Goal: Navigation & Orientation: Find specific page/section

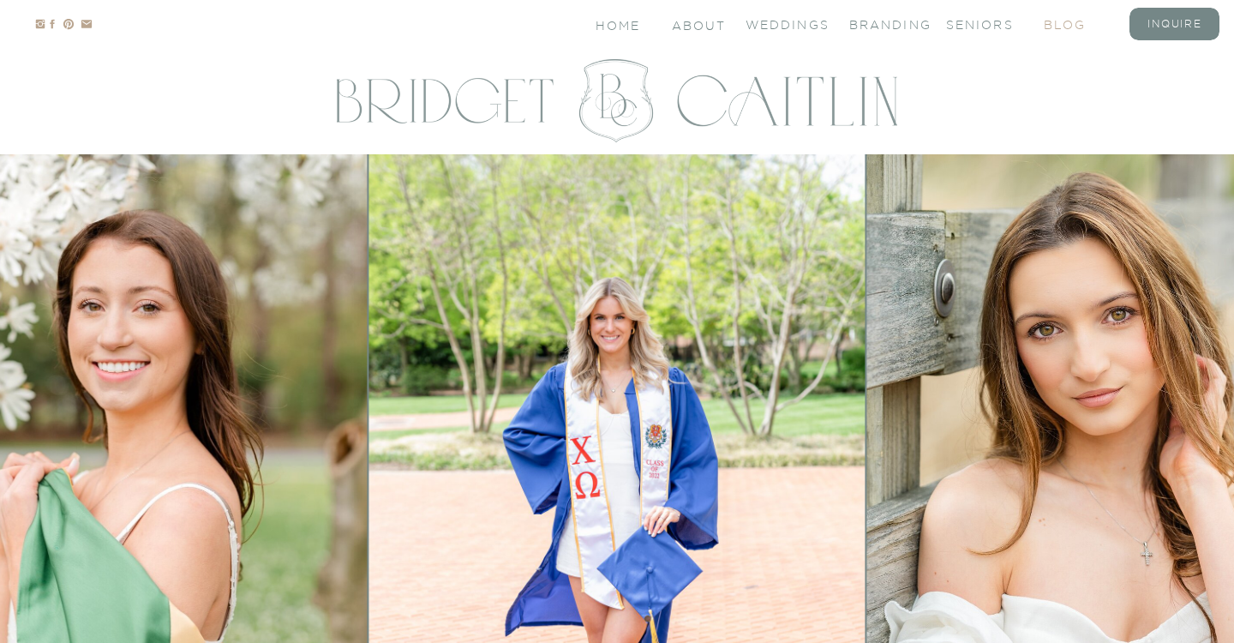
click at [1066, 30] on nav "blog" at bounding box center [1078, 23] width 69 height 15
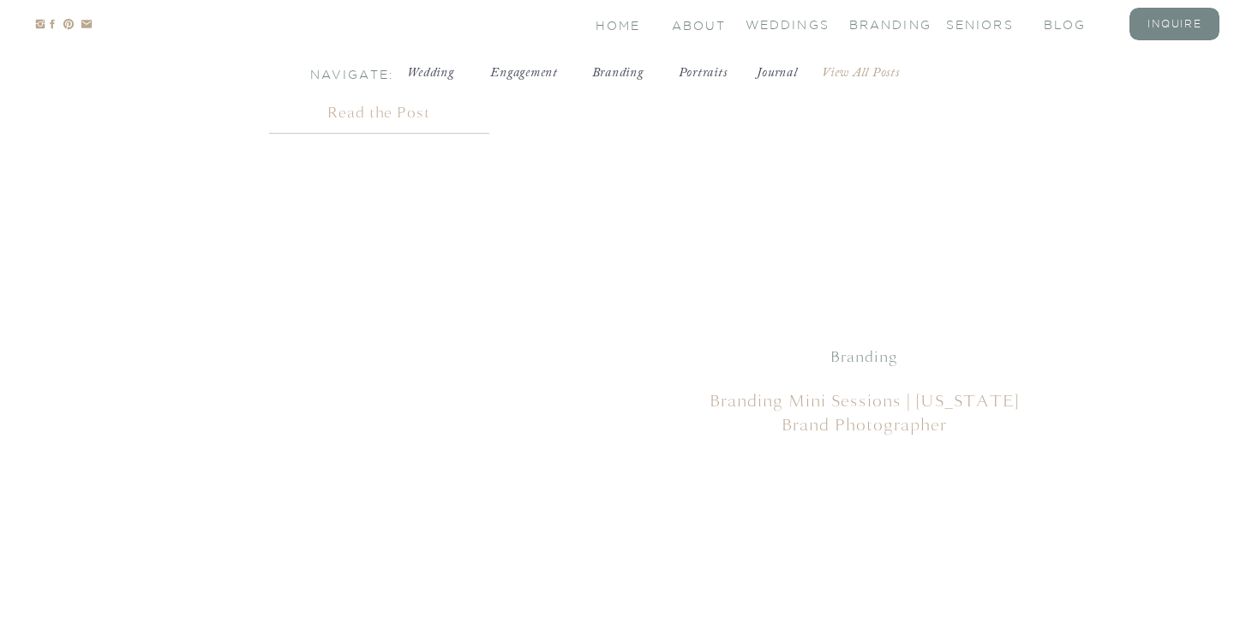
scroll to position [3643, 0]
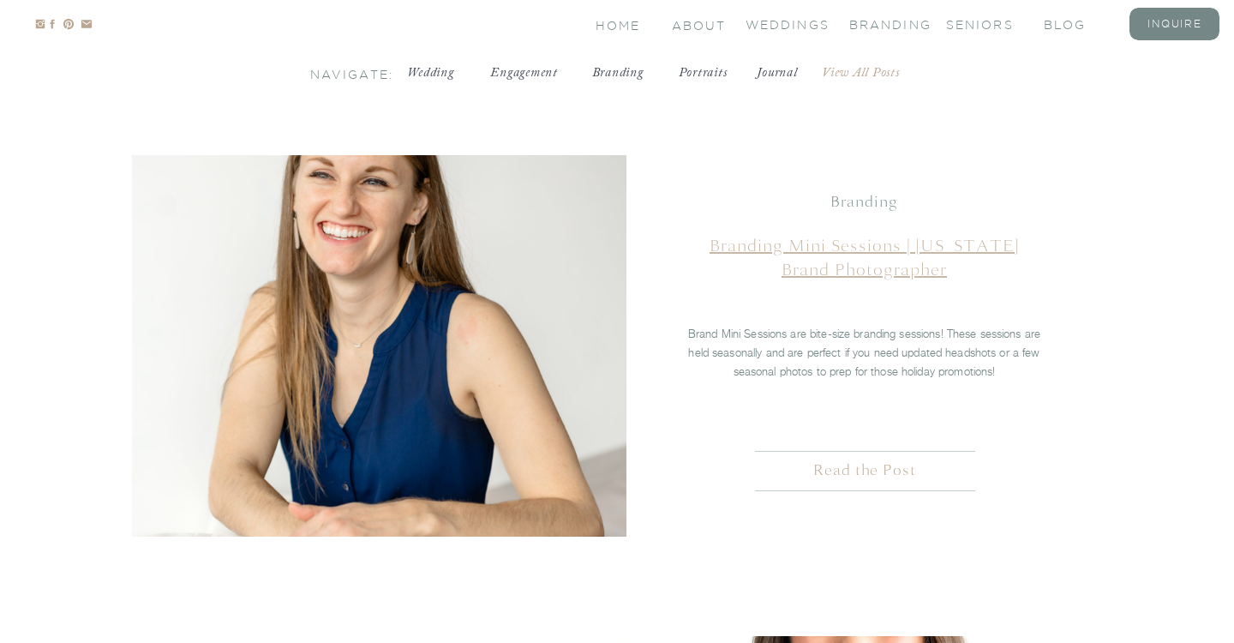
click at [851, 253] on link "Branding Mini Sessions | New York Brand Photographer" at bounding box center [864, 257] width 309 height 45
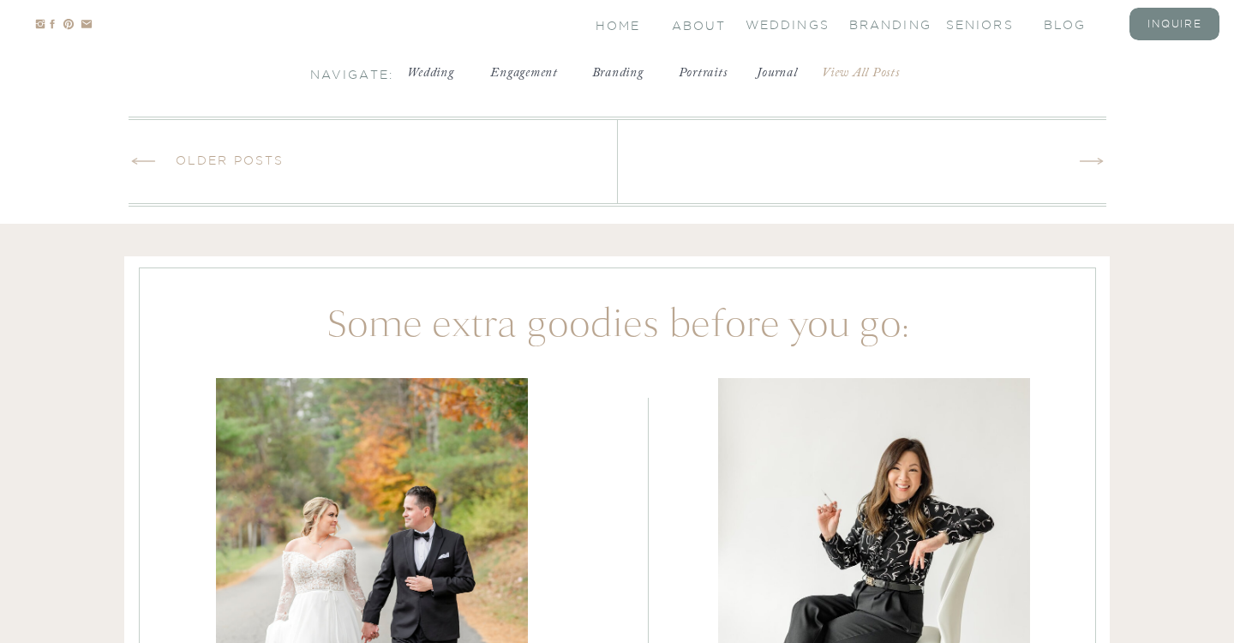
scroll to position [5127, 0]
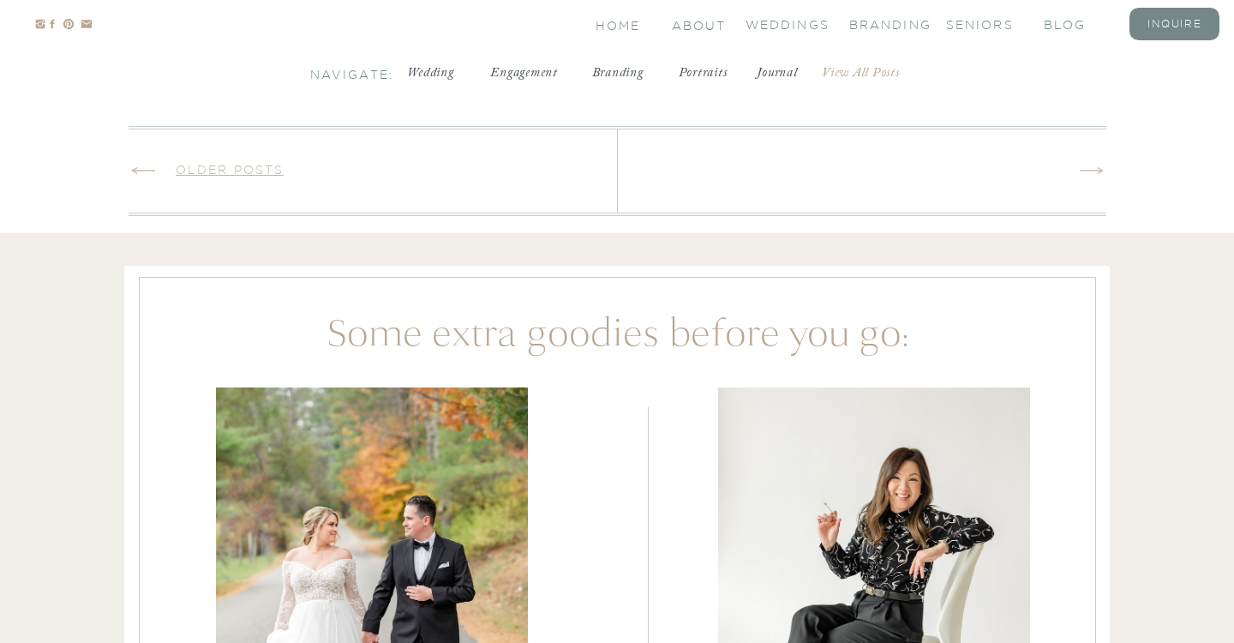
click at [254, 168] on link "Older Posts" at bounding box center [230, 170] width 108 height 14
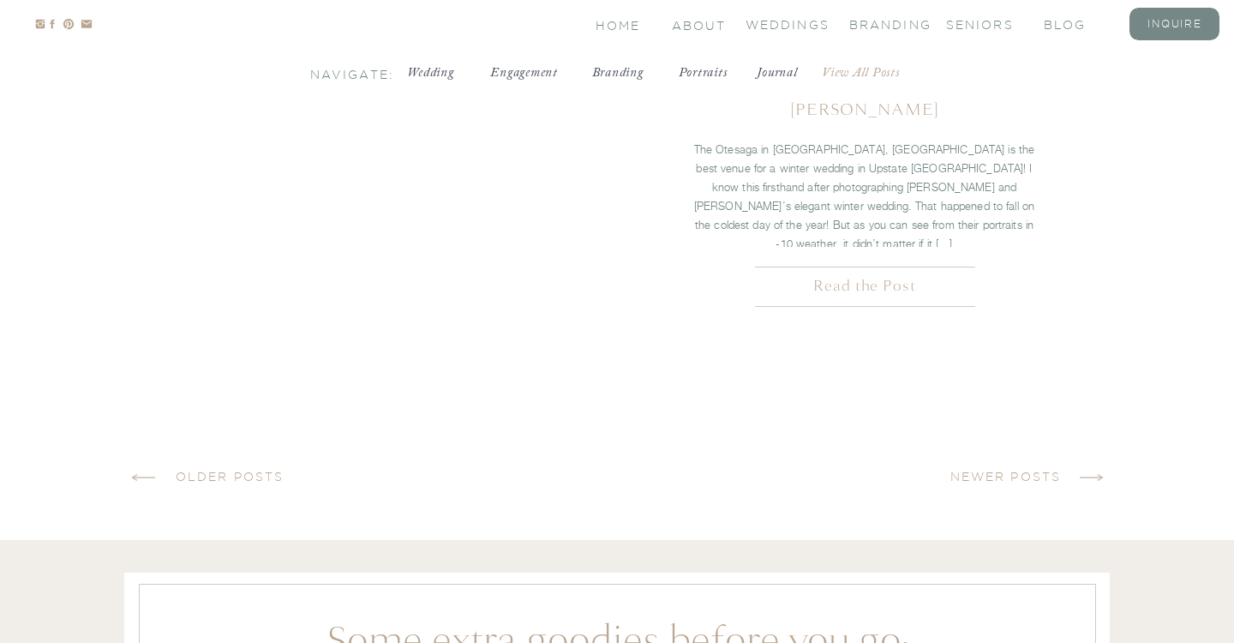
scroll to position [5163, 0]
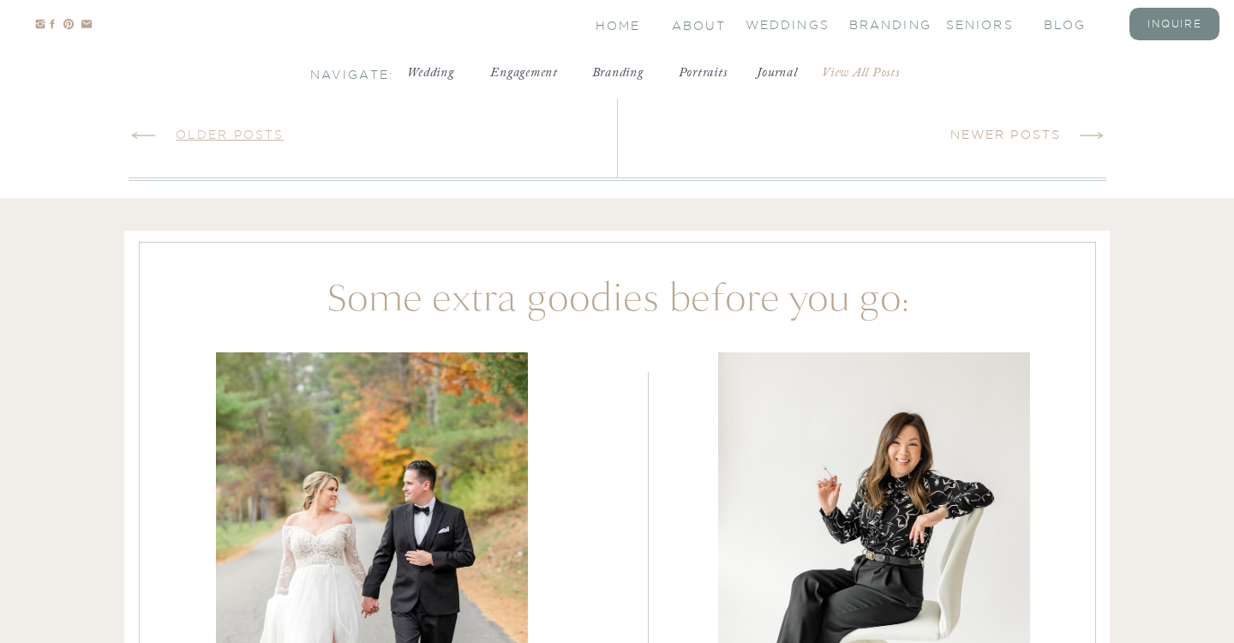
click at [280, 135] on link "Older Posts" at bounding box center [230, 135] width 108 height 14
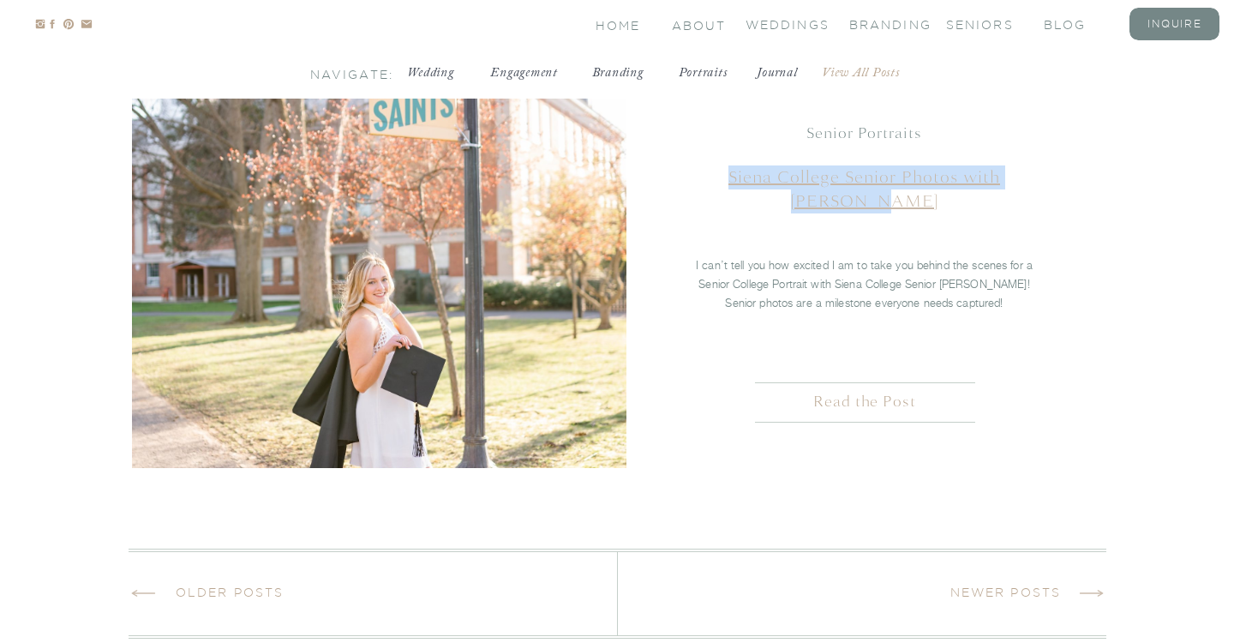
scroll to position [4976, 0]
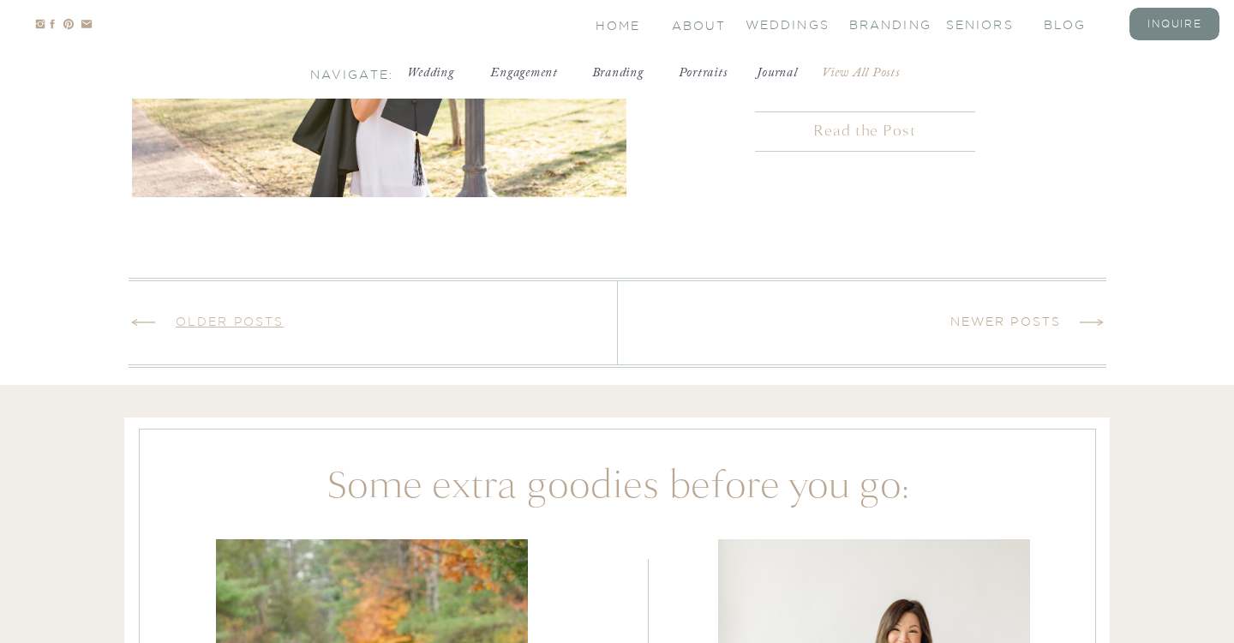
click at [248, 316] on link "Older Posts" at bounding box center [230, 322] width 108 height 14
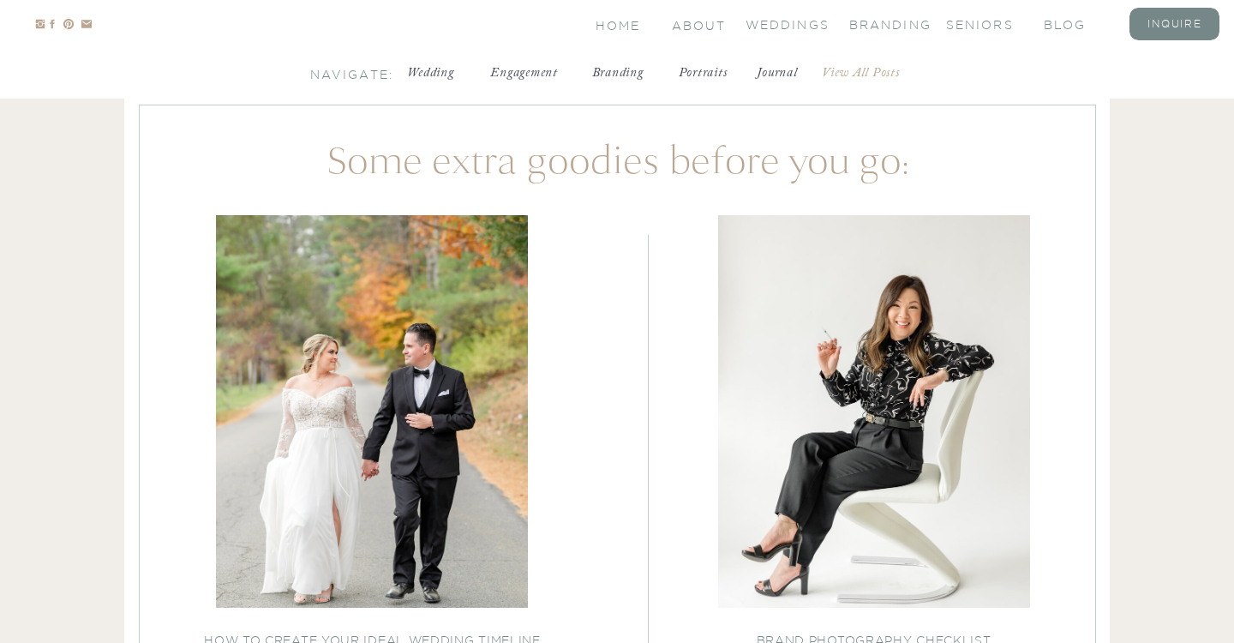
scroll to position [4929, 0]
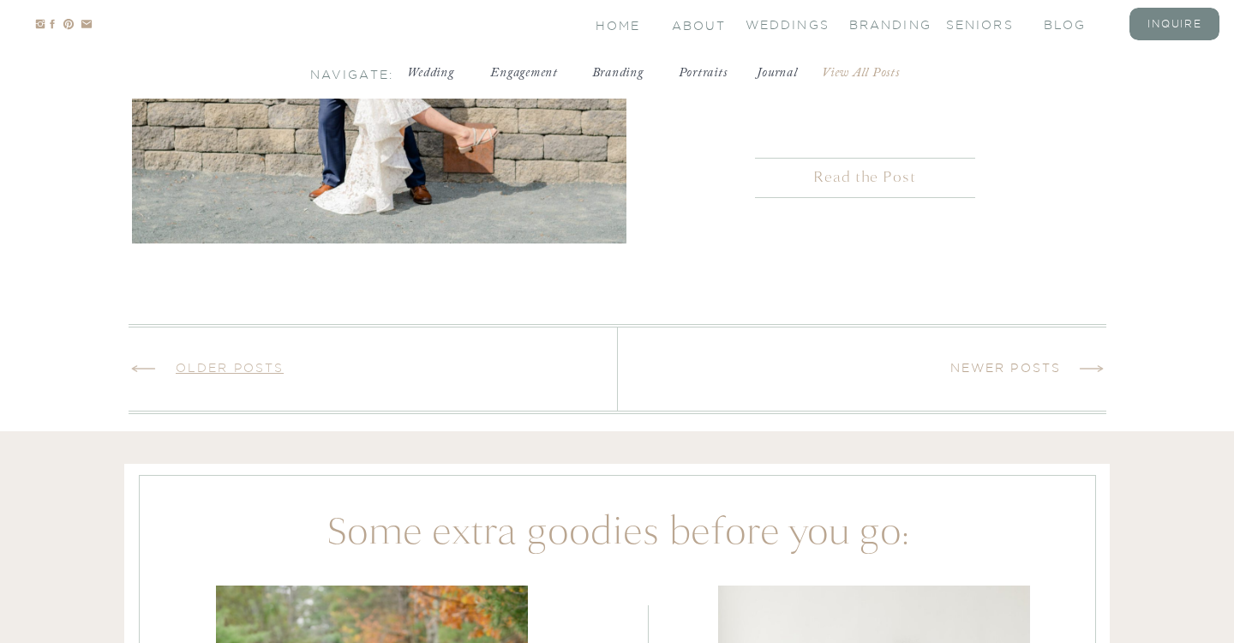
click at [254, 362] on link "Older Posts" at bounding box center [230, 368] width 108 height 14
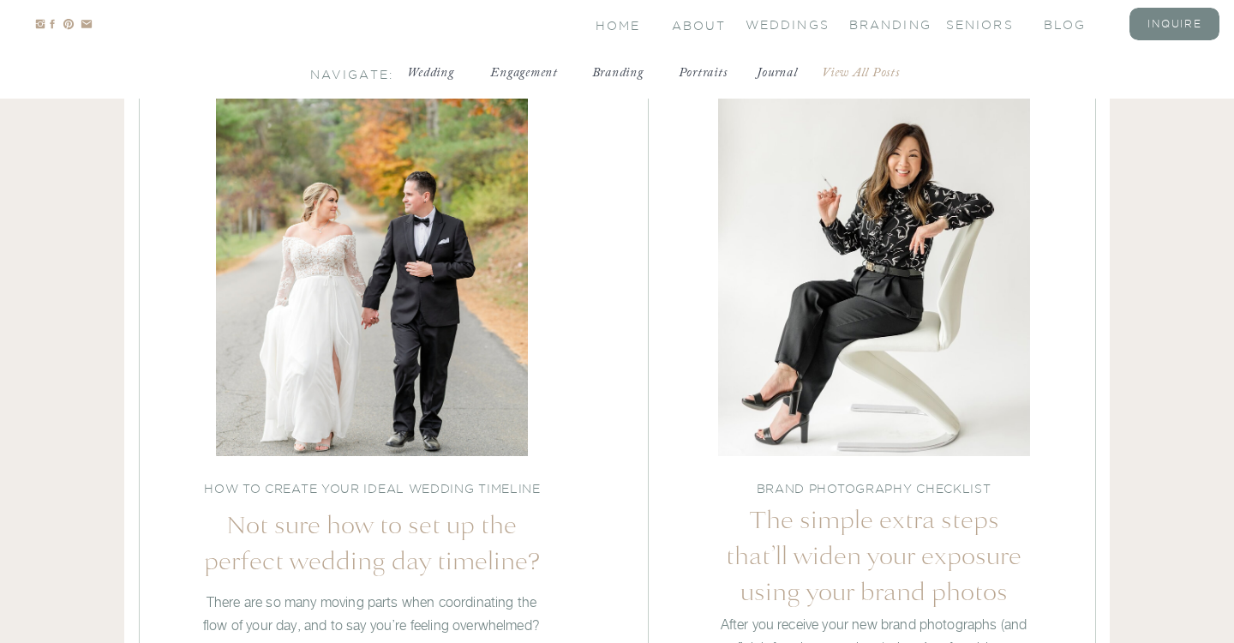
scroll to position [4528, 0]
